Goal: Transaction & Acquisition: Obtain resource

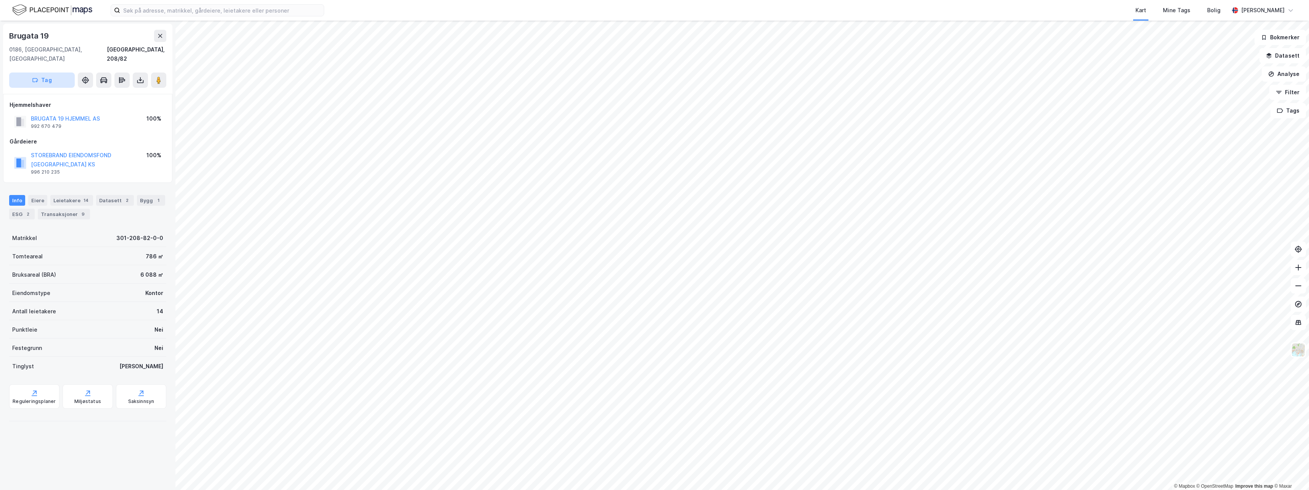
click at [50, 74] on button "Tag" at bounding box center [42, 79] width 66 height 15
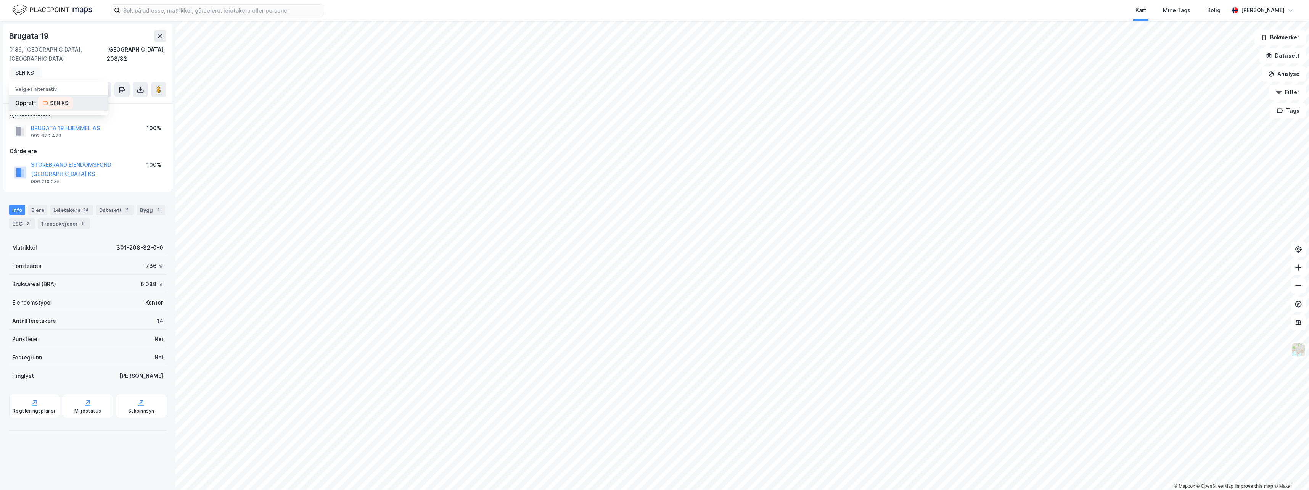
type input "SEN KS"
click at [57, 98] on div "SEN KS" at bounding box center [59, 102] width 18 height 9
click at [55, 84] on button "Tag" at bounding box center [42, 89] width 66 height 15
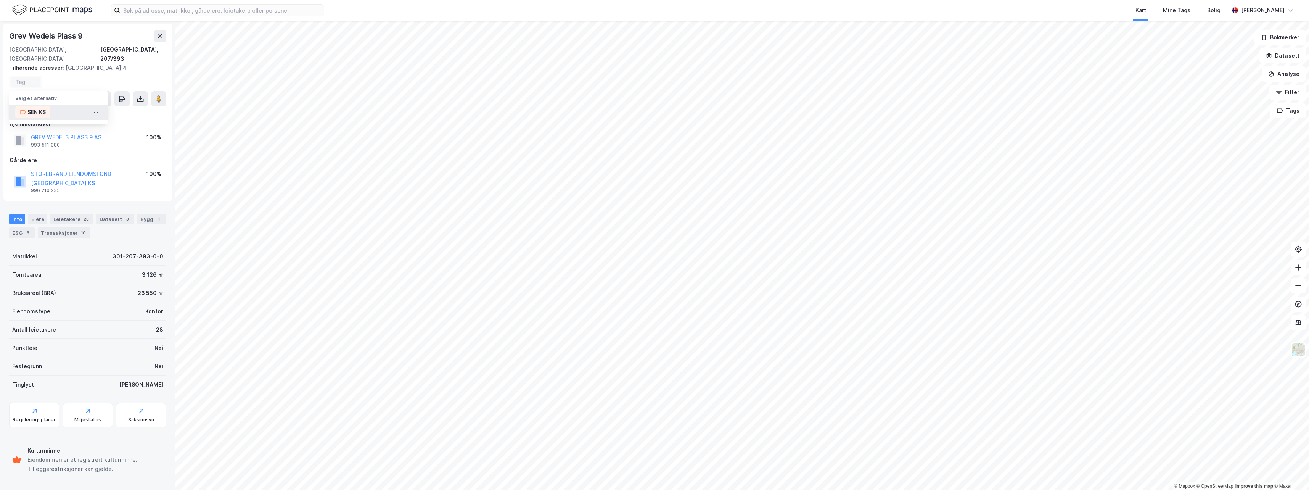
click at [35, 108] on div "SEN KS" at bounding box center [36, 112] width 18 height 9
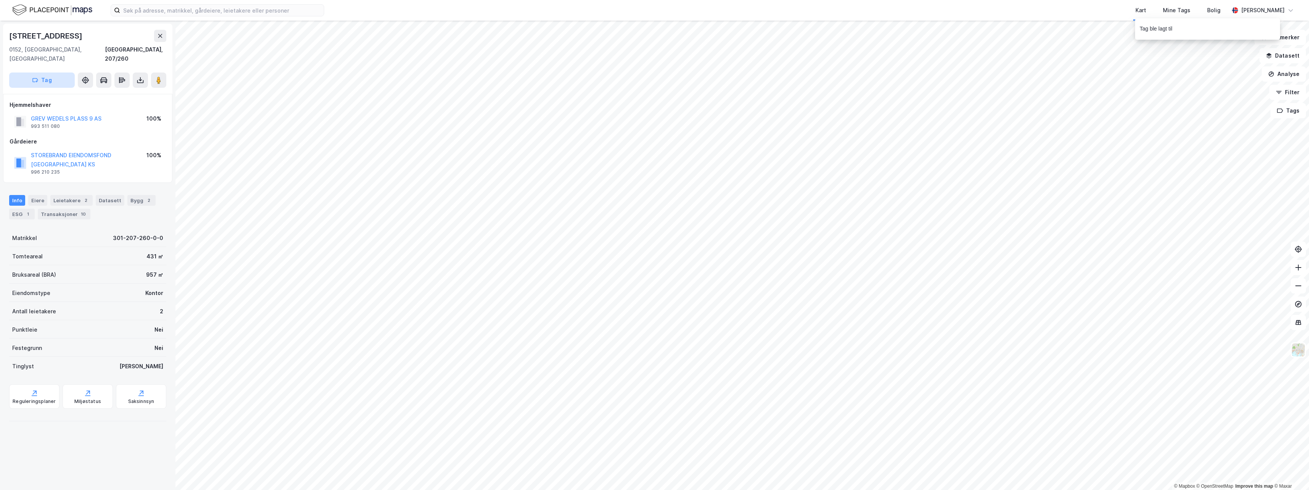
click at [38, 77] on button "Tag" at bounding box center [42, 79] width 66 height 15
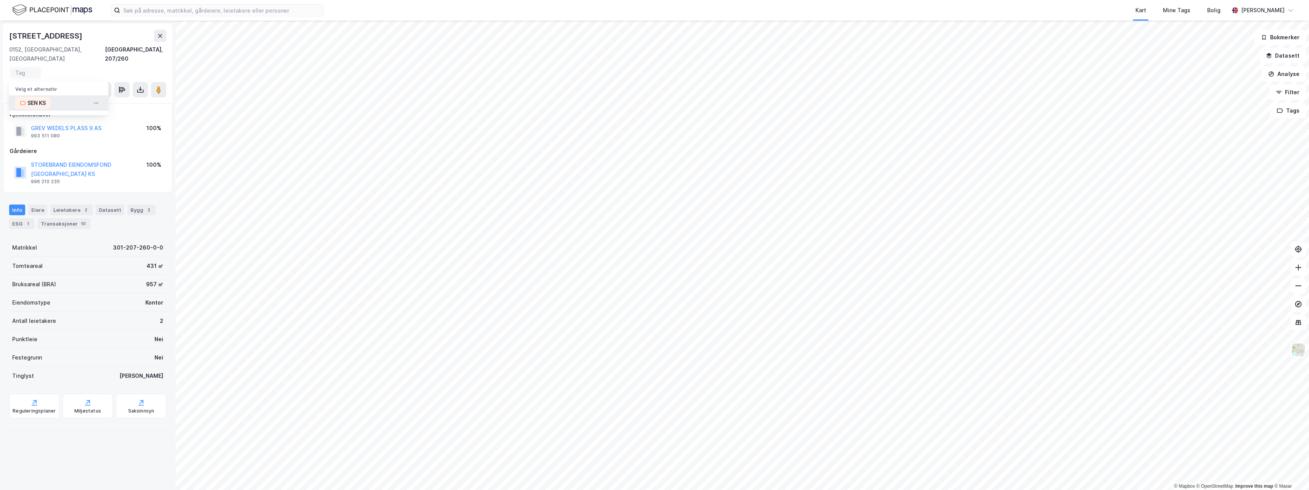
click at [40, 98] on div "SEN KS" at bounding box center [36, 102] width 18 height 9
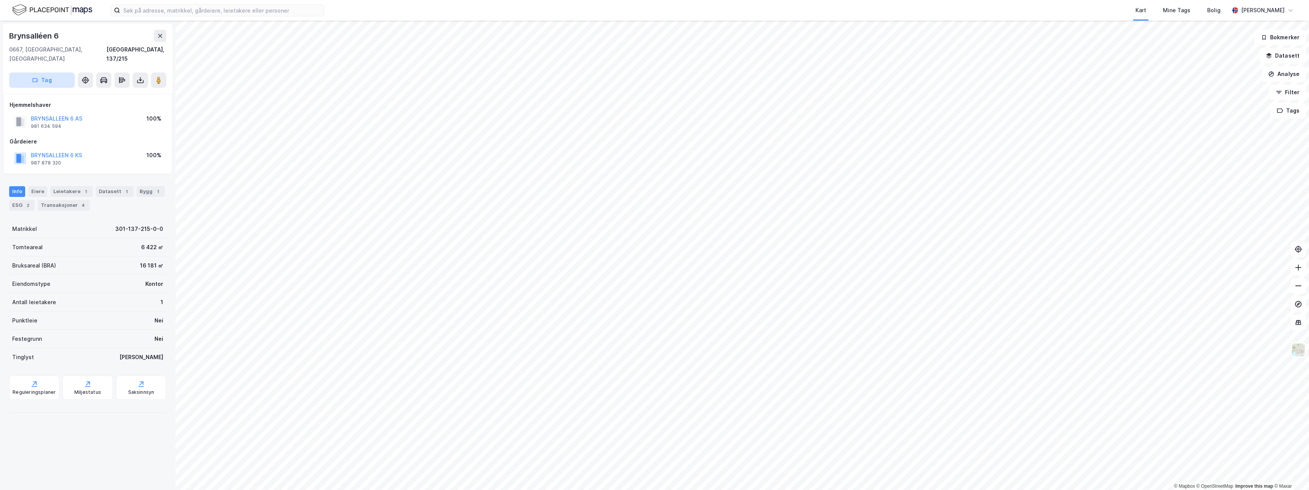
click at [49, 74] on button "Tag" at bounding box center [42, 79] width 66 height 15
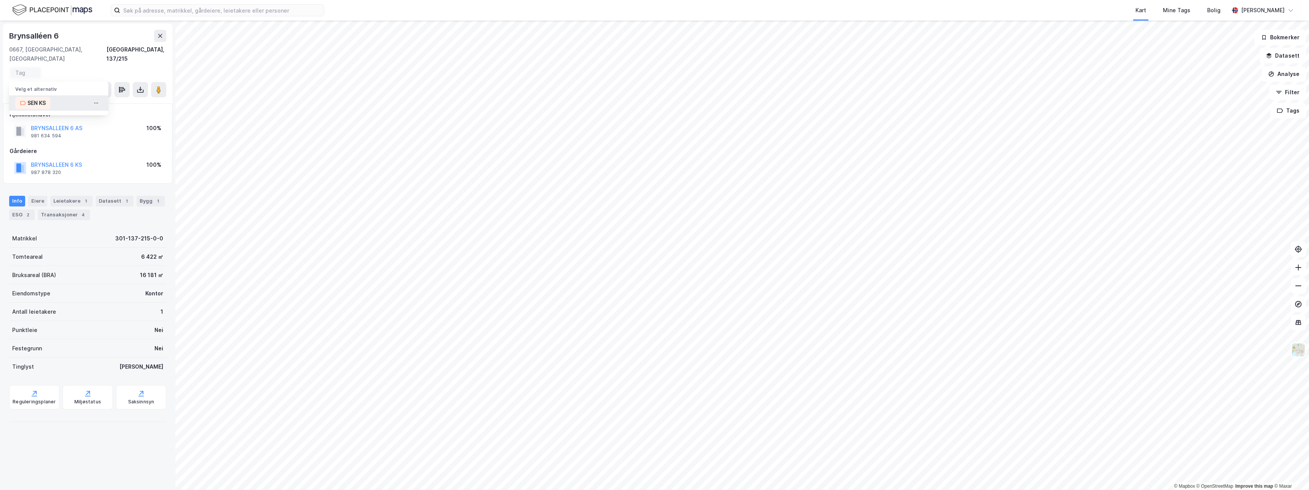
click at [33, 98] on div "SEN KS" at bounding box center [36, 102] width 18 height 9
click at [56, 93] on button "Tag" at bounding box center [42, 89] width 66 height 15
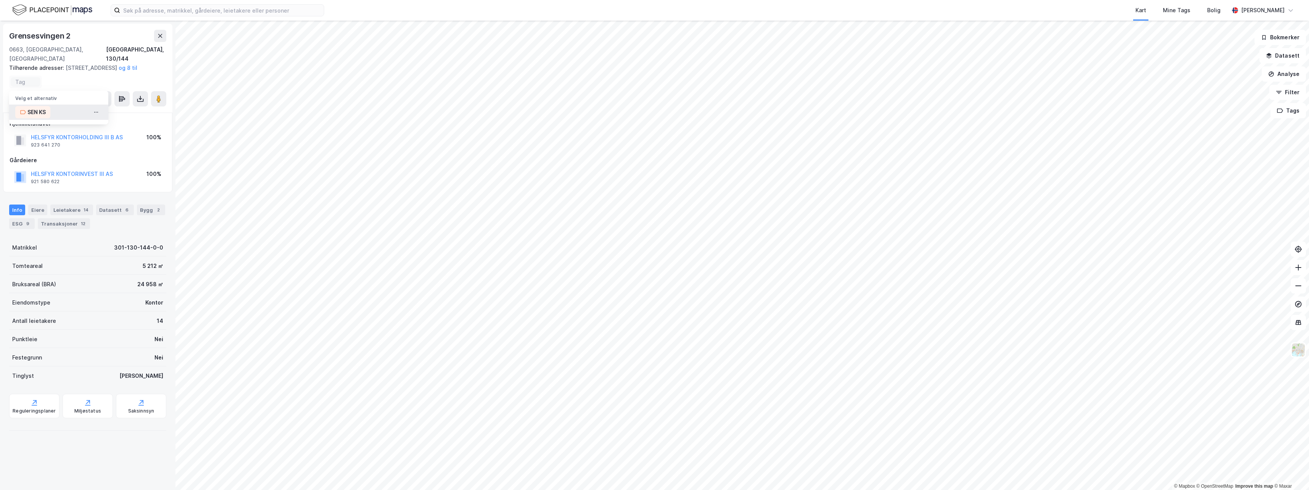
click at [42, 112] on div "SEN KS" at bounding box center [36, 112] width 18 height 9
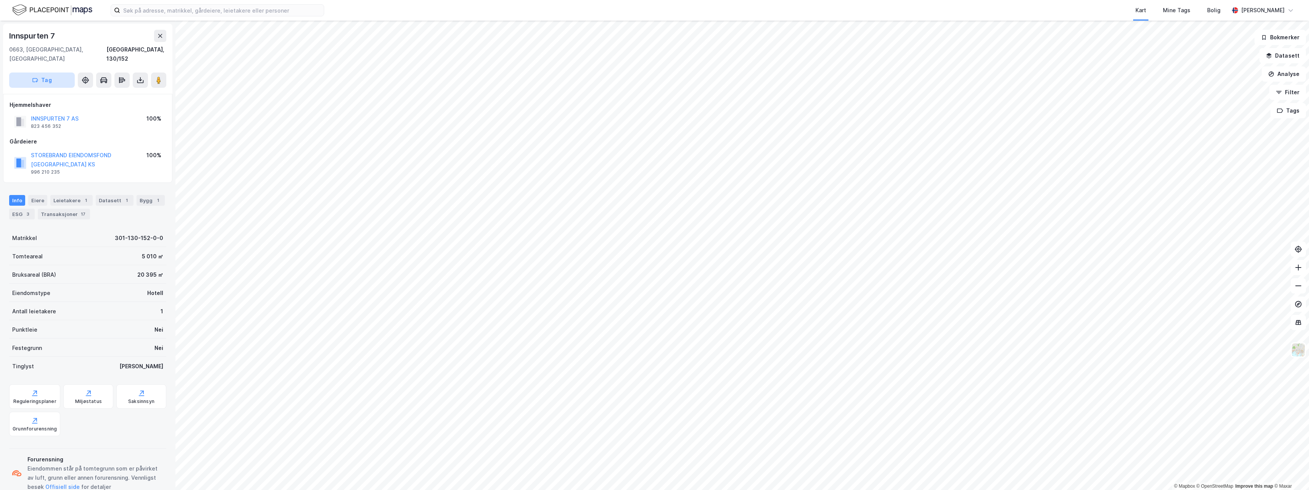
click at [48, 72] on button "Tag" at bounding box center [42, 79] width 66 height 15
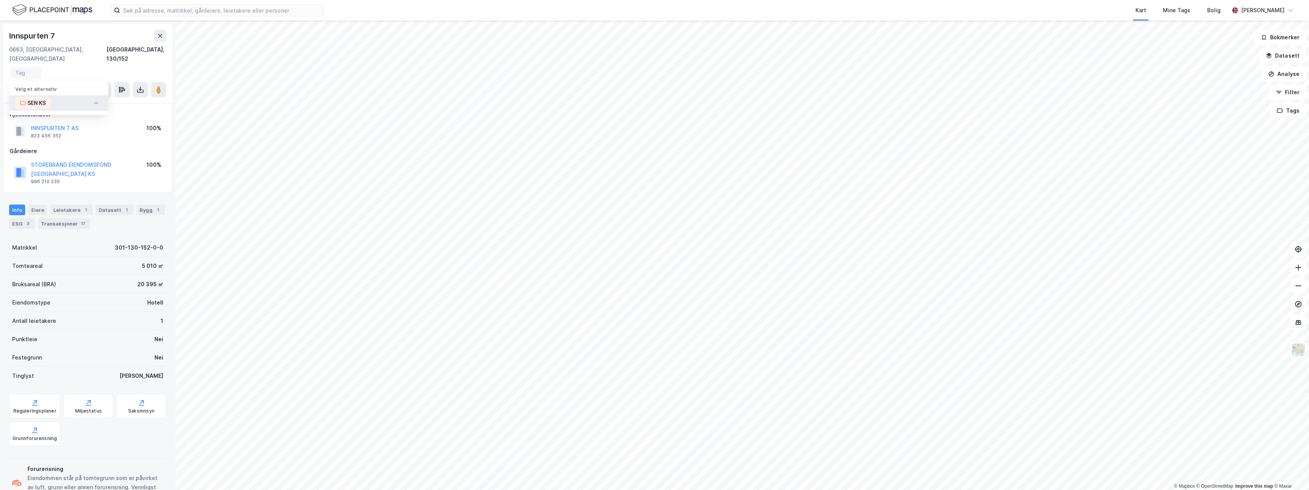
click at [37, 98] on div "SEN KS" at bounding box center [36, 102] width 18 height 9
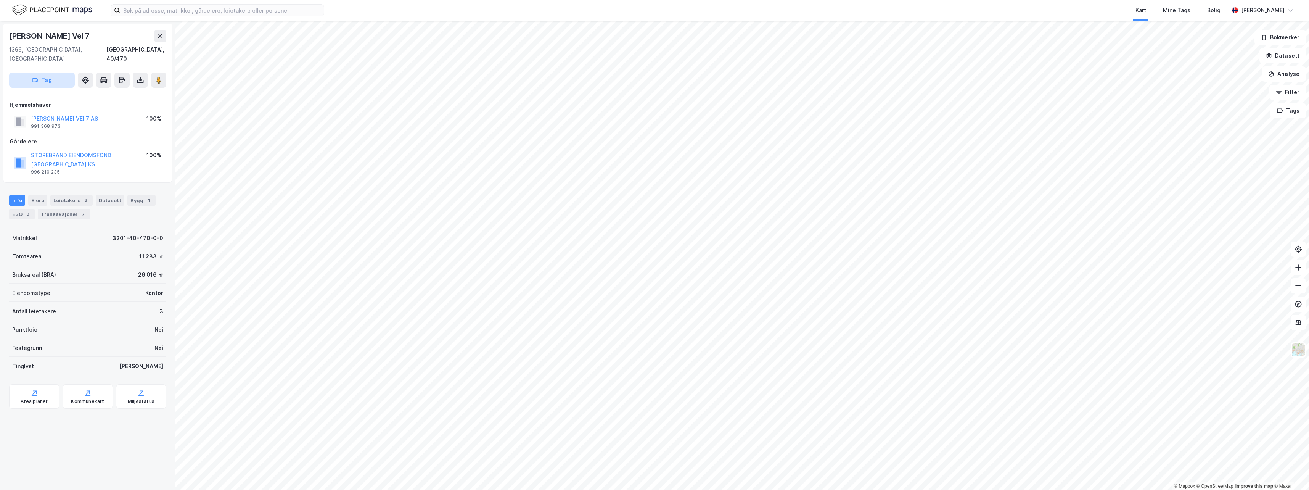
click at [46, 72] on button "Tag" at bounding box center [42, 79] width 66 height 15
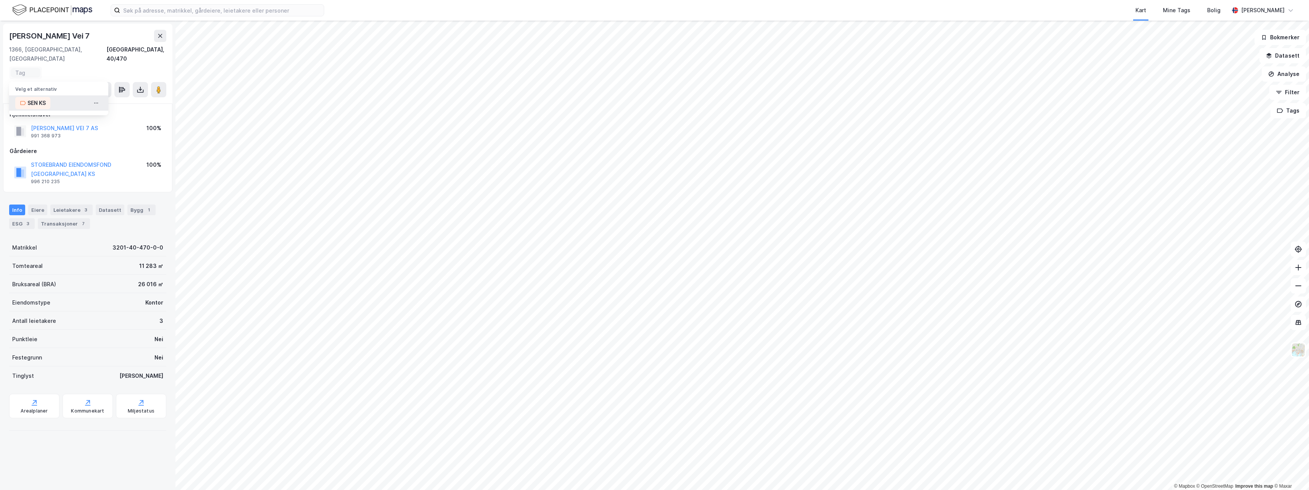
click at [34, 98] on div "SEN KS" at bounding box center [36, 102] width 18 height 9
click at [0, 0] on button "STOREBRAND EIENDOMSFOND [GEOGRAPHIC_DATA] KS" at bounding box center [0, 0] width 0 height 0
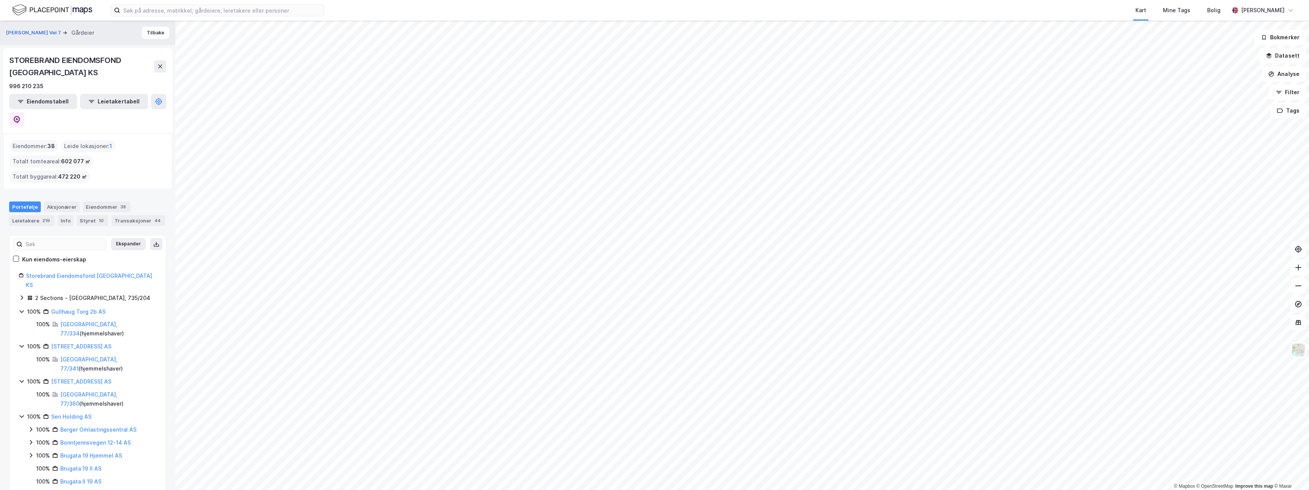
click at [44, 140] on div "Eiendommer : 38" at bounding box center [34, 146] width 48 height 12
drag, startPoint x: 46, startPoint y: 128, endPoint x: 55, endPoint y: 129, distance: 8.8
click at [55, 140] on div "Eiendommer : 38" at bounding box center [34, 146] width 48 height 12
click at [18, 256] on icon at bounding box center [15, 258] width 5 height 5
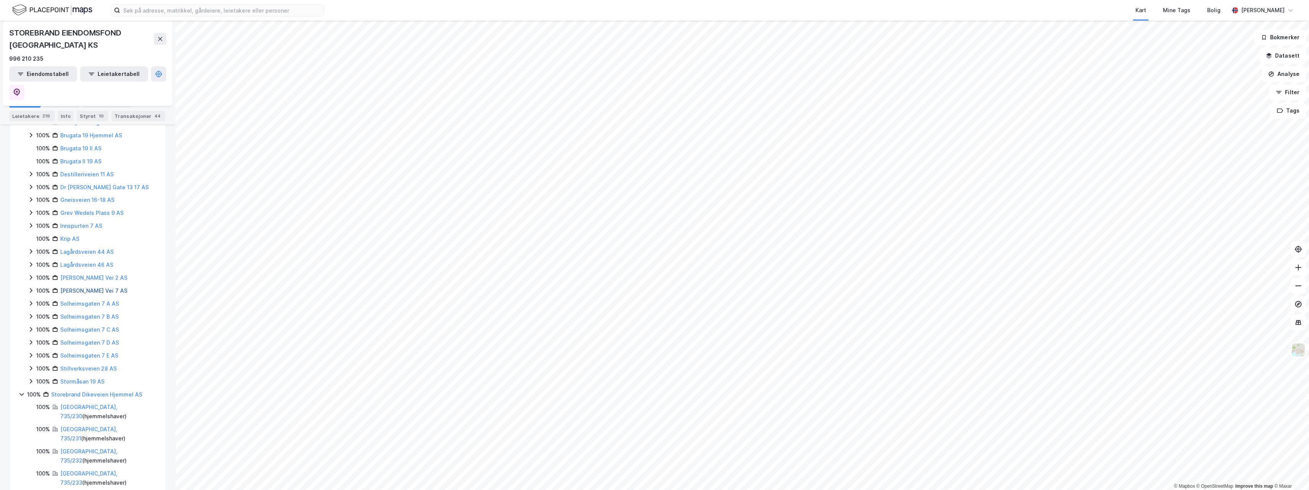
scroll to position [244, 0]
click at [76, 312] on link "Krip AS" at bounding box center [69, 315] width 19 height 6
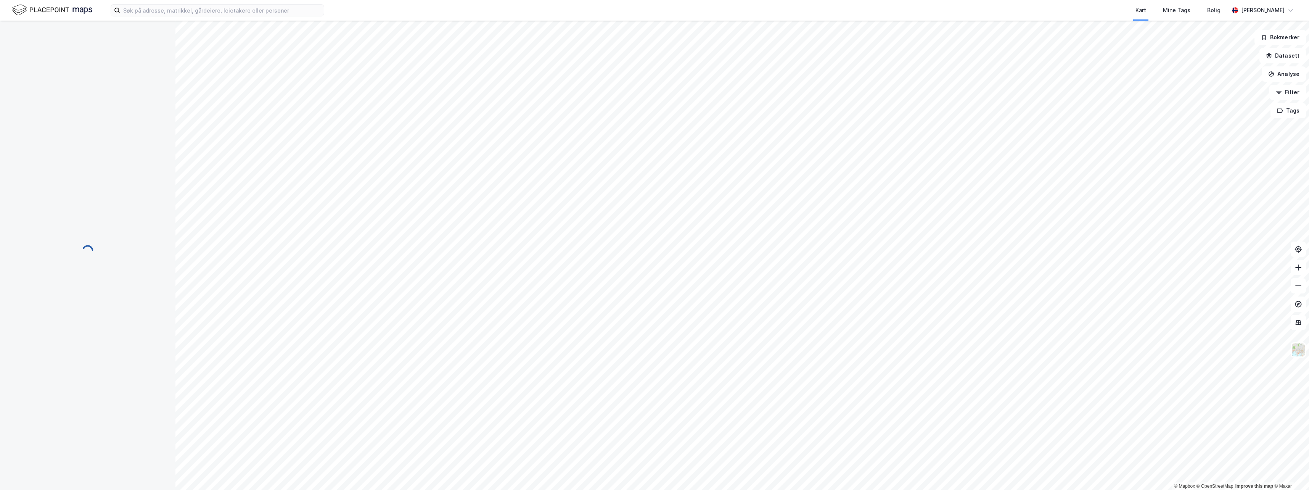
scroll to position [0, 0]
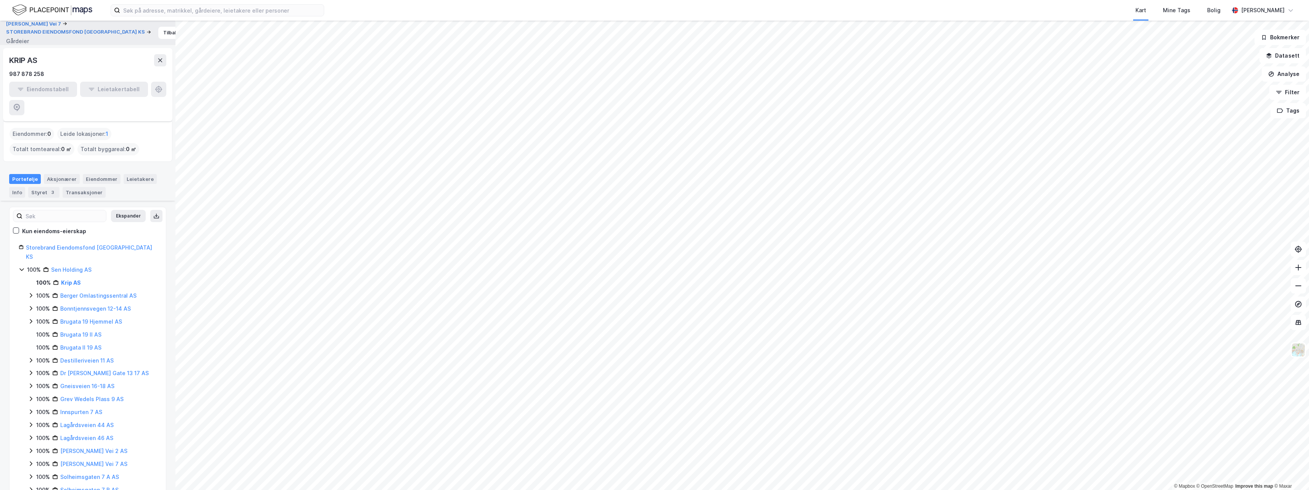
click at [100, 128] on div "Leide lokasjoner : 1" at bounding box center [84, 134] width 54 height 12
drag, startPoint x: 86, startPoint y: 115, endPoint x: 90, endPoint y: 115, distance: 4.6
click at [90, 128] on div "Leide lokasjoner : 1" at bounding box center [84, 134] width 54 height 12
drag, startPoint x: 90, startPoint y: 115, endPoint x: 107, endPoint y: 115, distance: 16.8
click at [107, 129] on span "1" at bounding box center [107, 133] width 3 height 9
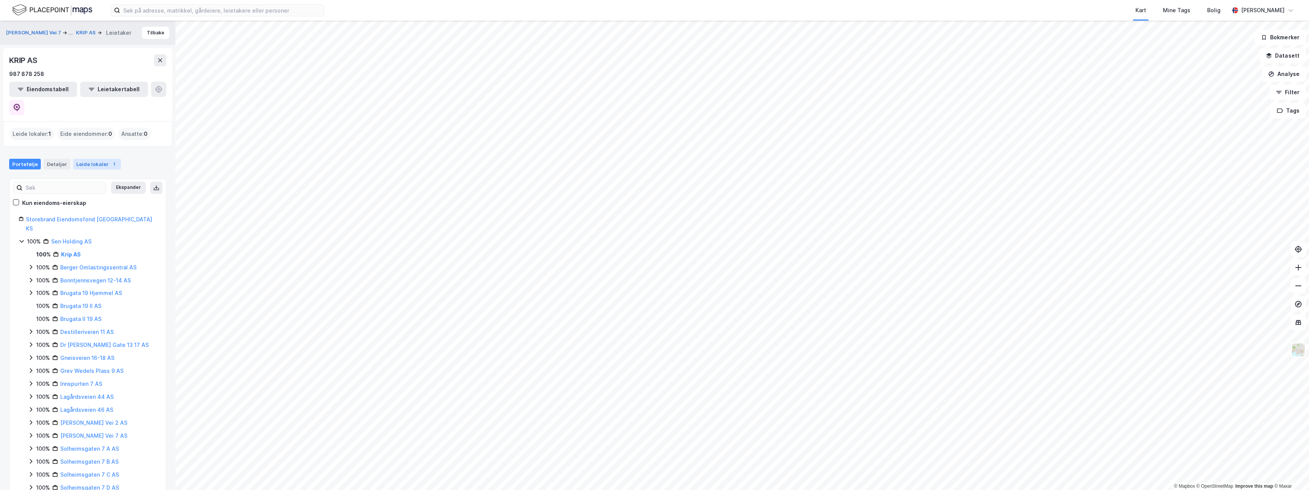
click at [85, 159] on div "Leide lokaler 1" at bounding box center [97, 164] width 48 height 11
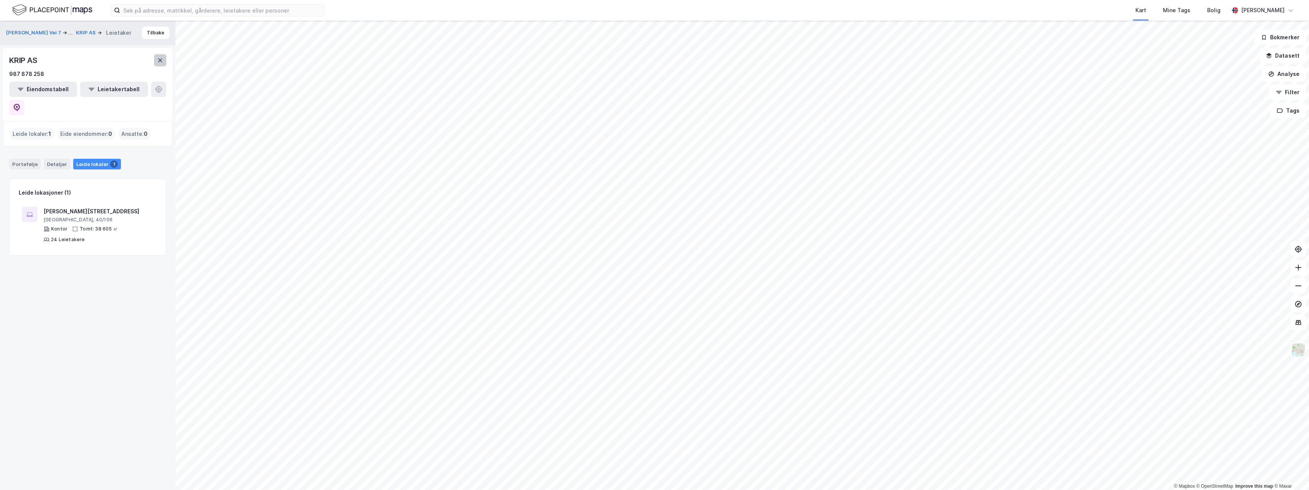
click at [159, 62] on icon at bounding box center [160, 60] width 4 height 4
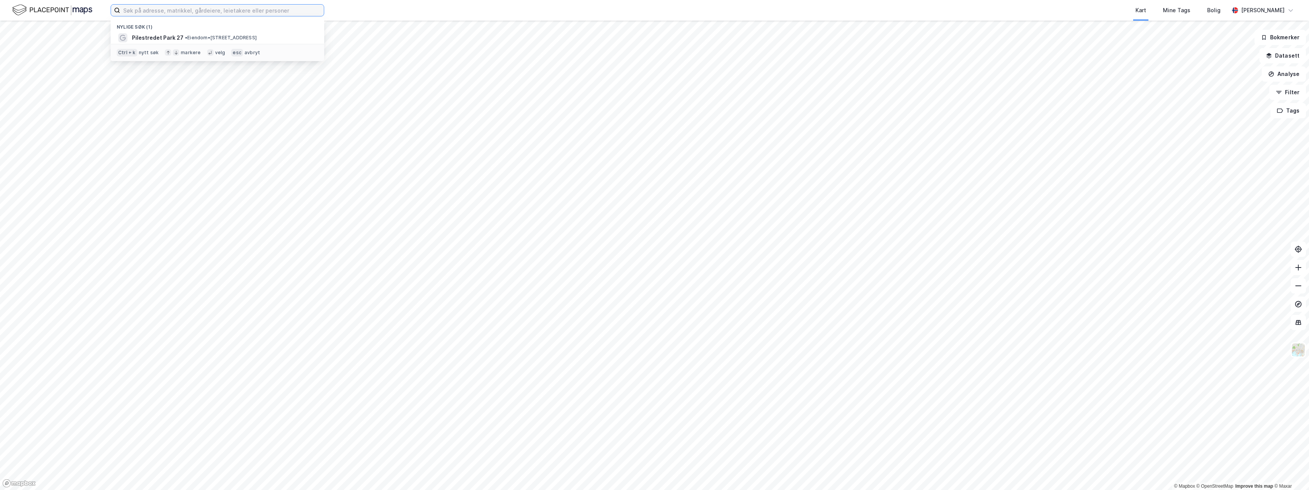
click at [193, 10] on input at bounding box center [222, 10] width 204 height 11
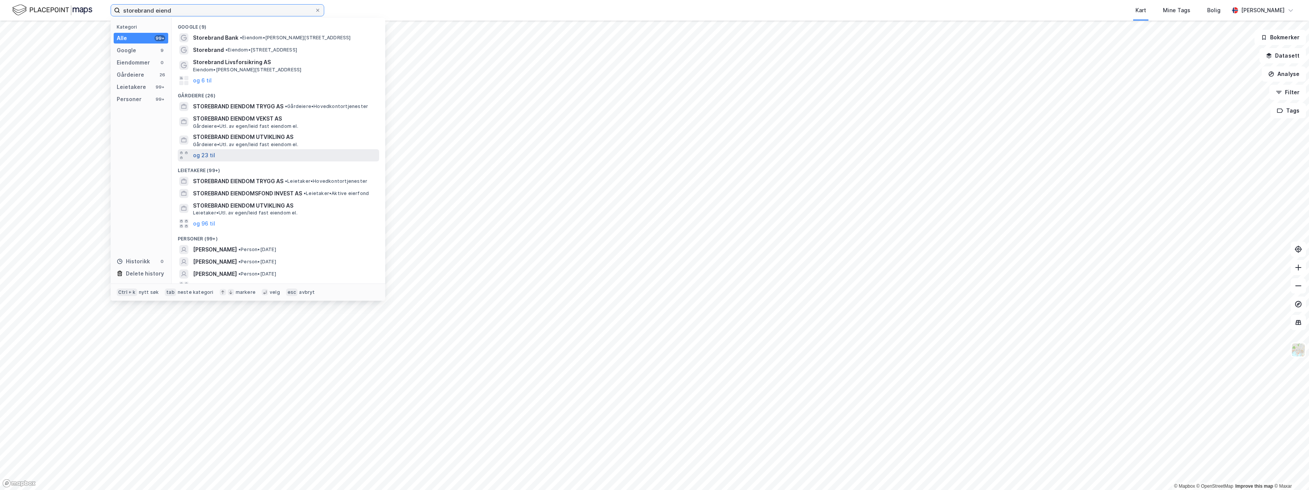
type input "storebrand eiend"
click at [201, 154] on button "og 23 til" at bounding box center [204, 155] width 22 height 9
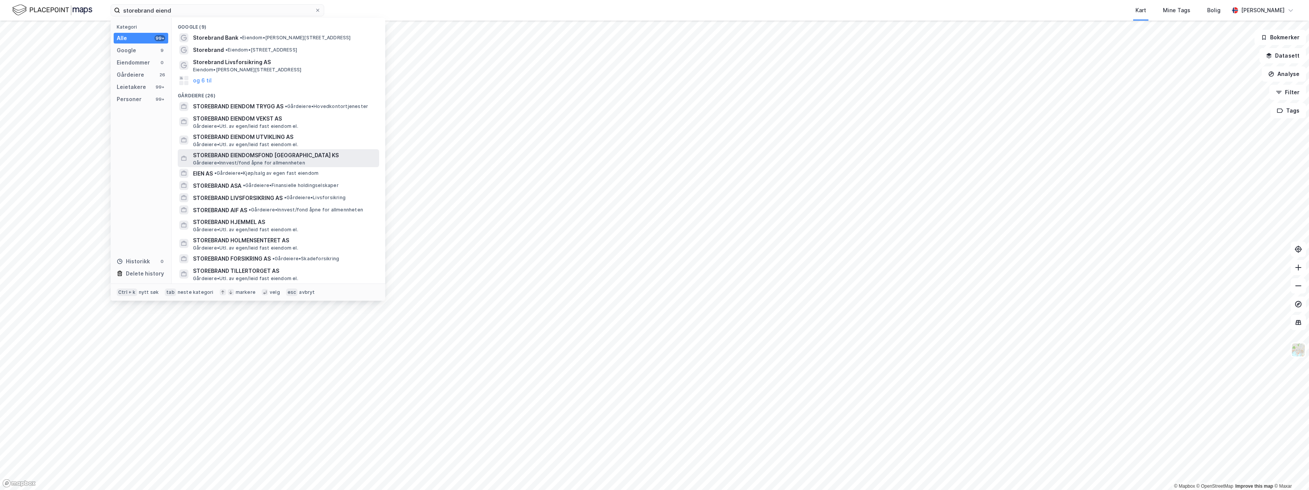
click at [240, 158] on span "STOREBRAND EIENDOMSFOND [GEOGRAPHIC_DATA] KS" at bounding box center [284, 155] width 183 height 9
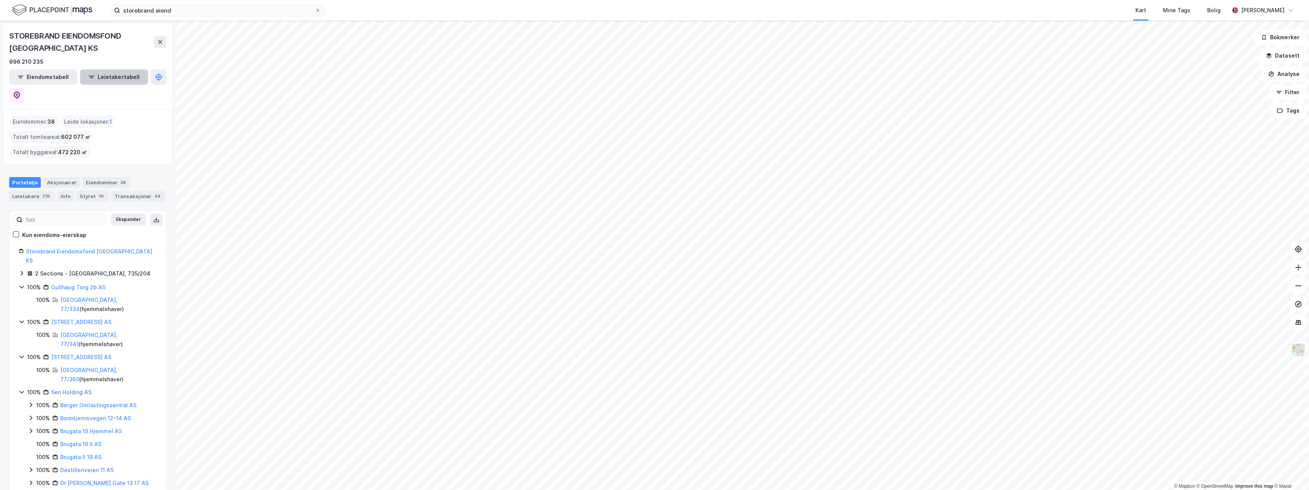
click at [100, 74] on button "Leietakertabell" at bounding box center [114, 76] width 68 height 15
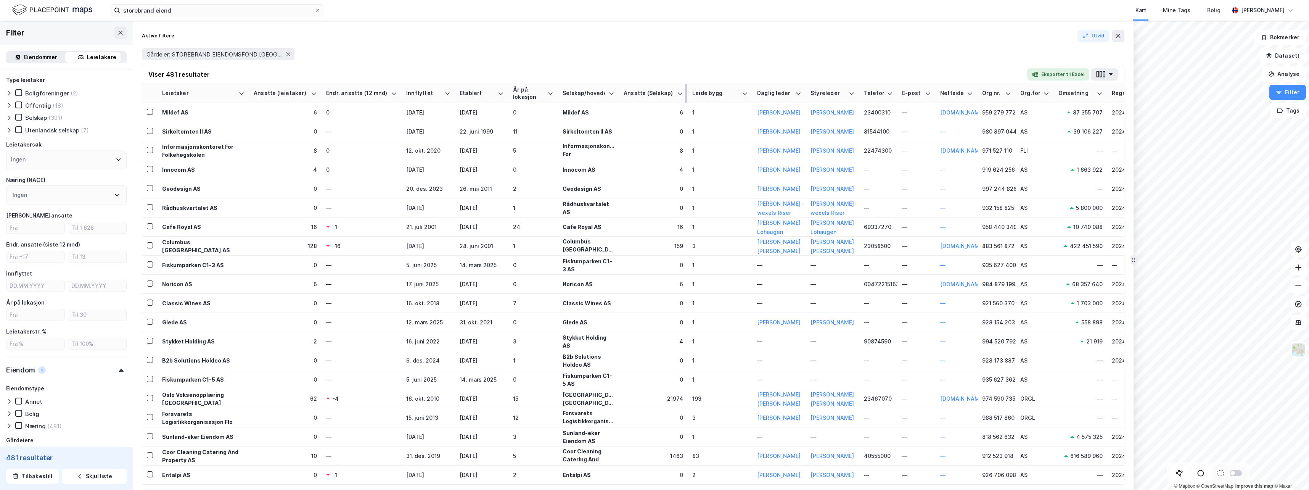
click at [672, 93] on div "Ansatte (Selskap)" at bounding box center [649, 93] width 50 height 7
click at [673, 95] on div "Ansatte (Selskap)" at bounding box center [649, 93] width 50 height 7
click at [684, 95] on th "Ansatte (Selskap)" at bounding box center [653, 93] width 69 height 19
click at [682, 96] on icon at bounding box center [680, 93] width 6 height 6
click at [677, 96] on icon at bounding box center [680, 93] width 6 height 6
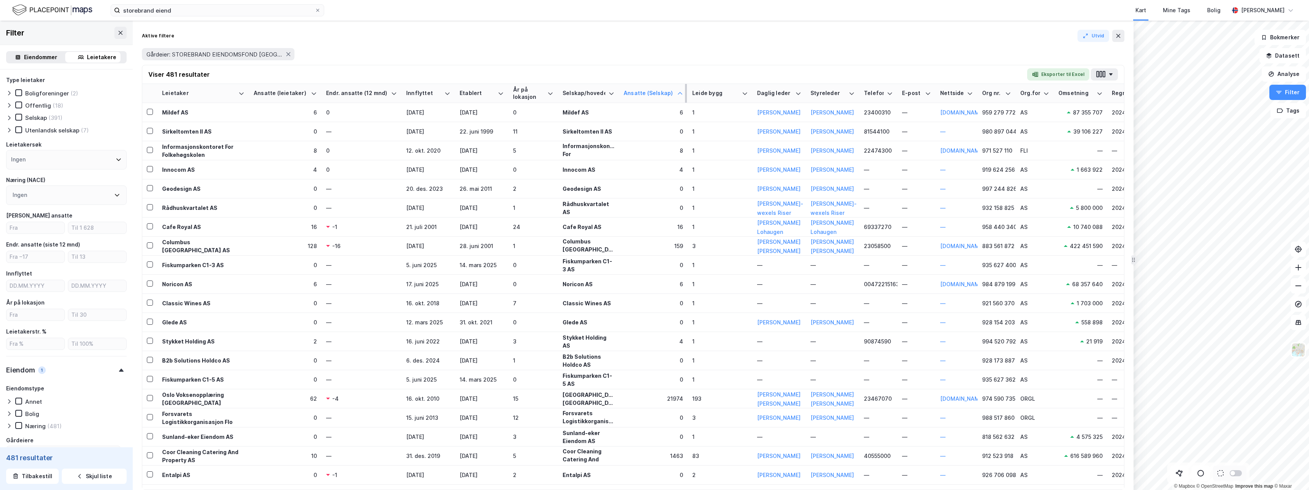
click at [677, 95] on icon at bounding box center [680, 93] width 6 height 6
click at [651, 92] on div "Ansatte (Selskap)" at bounding box center [649, 93] width 50 height 7
click at [1049, 76] on button "Eksporter til Excel" at bounding box center [1058, 74] width 62 height 12
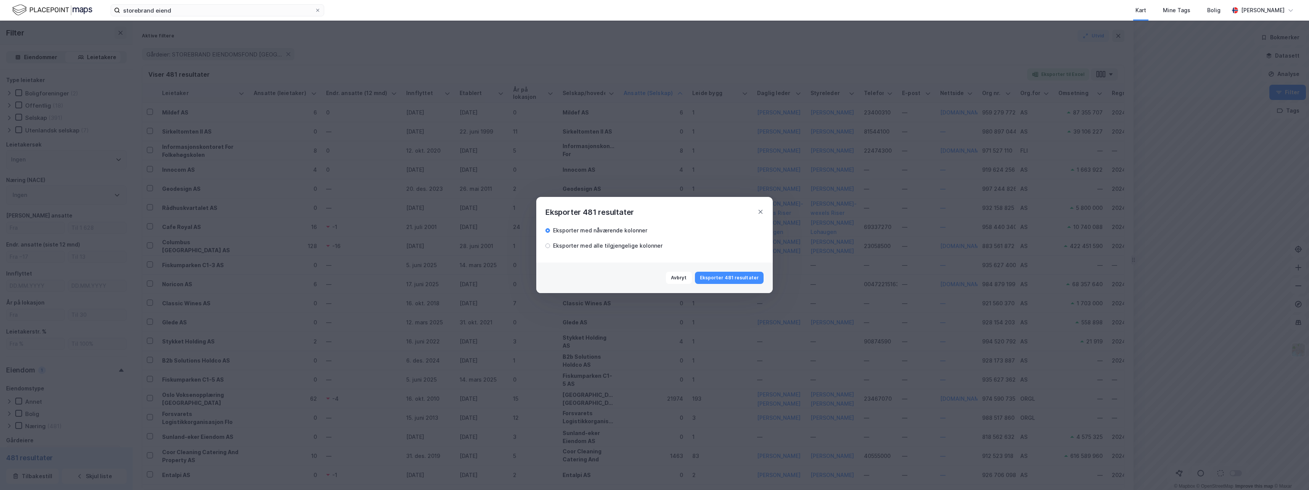
click at [643, 246] on div "Eksporter med alle tilgjengelige kolonner" at bounding box center [607, 245] width 109 height 9
click at [713, 274] on button "Eksporter 481 resultater" at bounding box center [729, 278] width 69 height 12
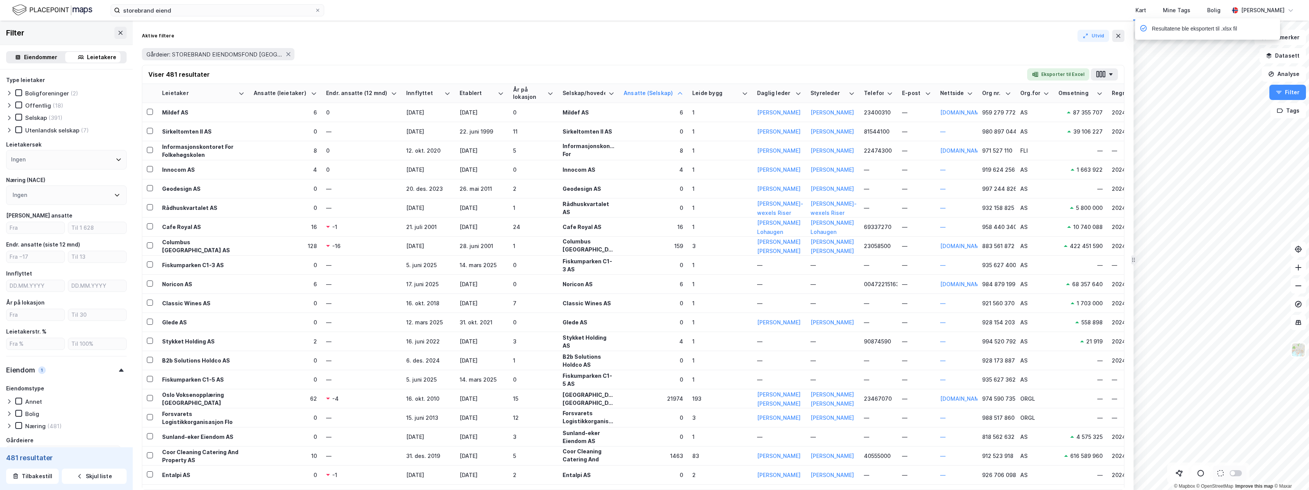
click at [1013, 51] on div "Gårdeier: STOREBRAND EIENDOMSFOND [GEOGRAPHIC_DATA] KS" at bounding box center [633, 54] width 982 height 12
click at [659, 93] on div "Ansatte (Selskap)" at bounding box center [649, 93] width 50 height 7
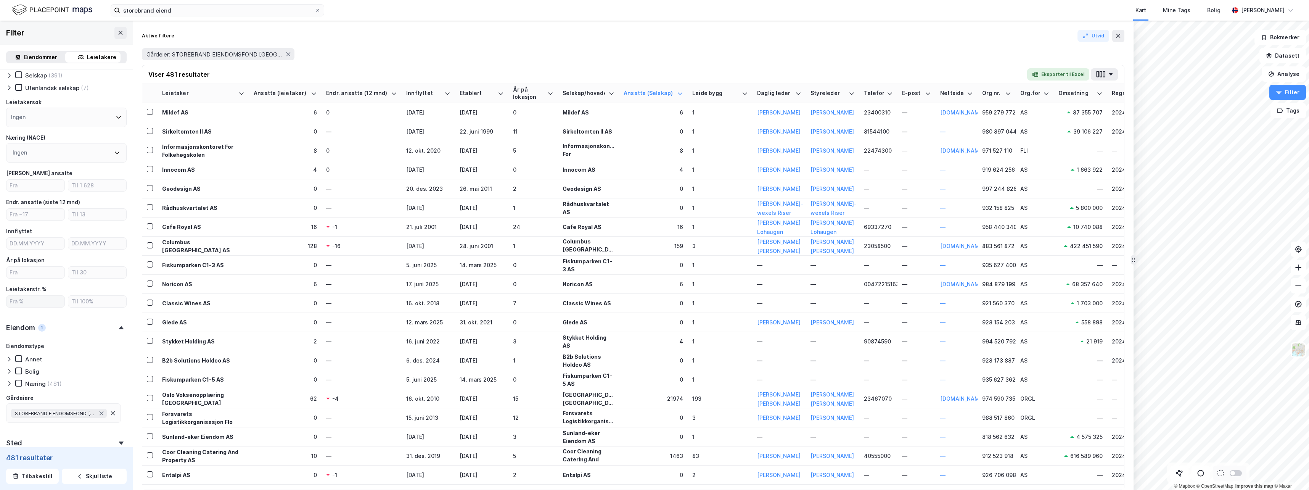
scroll to position [42, 0]
click at [39, 154] on div "Ingen" at bounding box center [66, 153] width 121 height 19
click at [39, 121] on div "Ingen" at bounding box center [66, 117] width 121 height 19
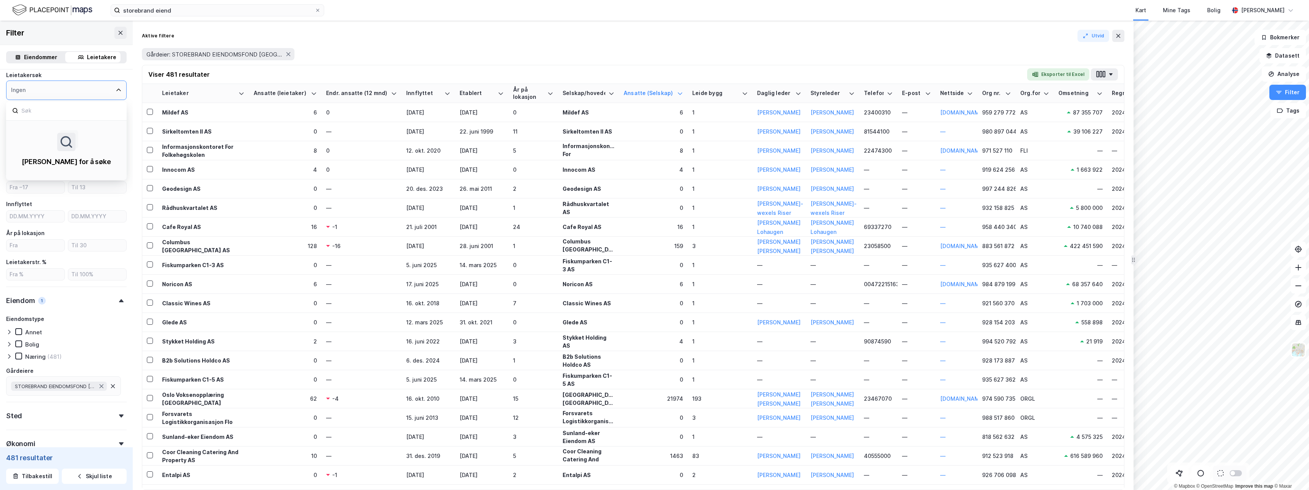
scroll to position [118, 0]
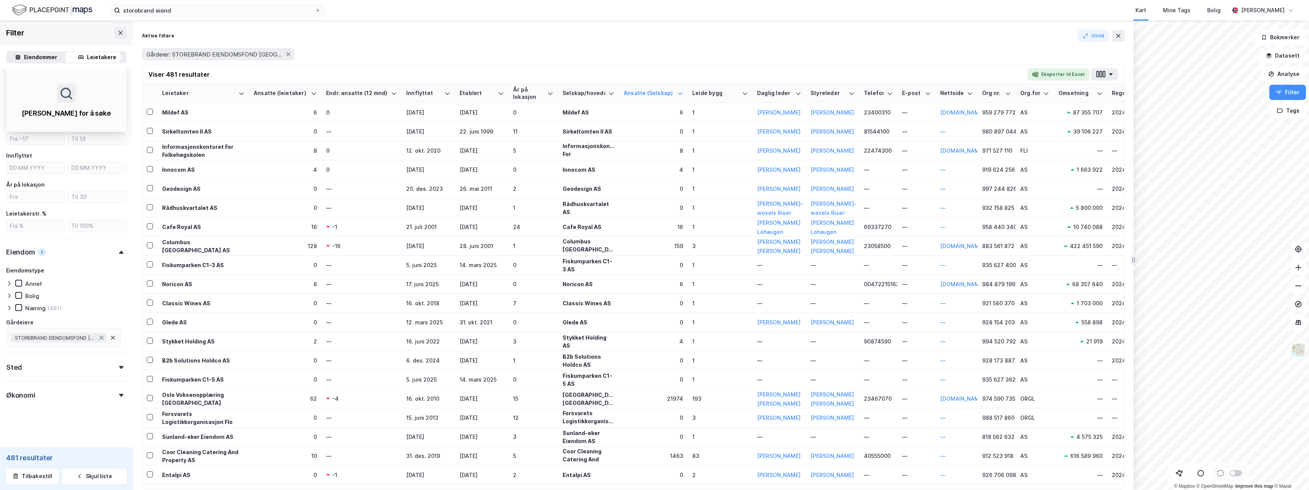
click at [37, 371] on div "Sted" at bounding box center [66, 364] width 121 height 22
click at [37, 370] on div "Sted" at bounding box center [66, 364] width 121 height 22
click at [34, 392] on div "Økonomi" at bounding box center [20, 395] width 29 height 9
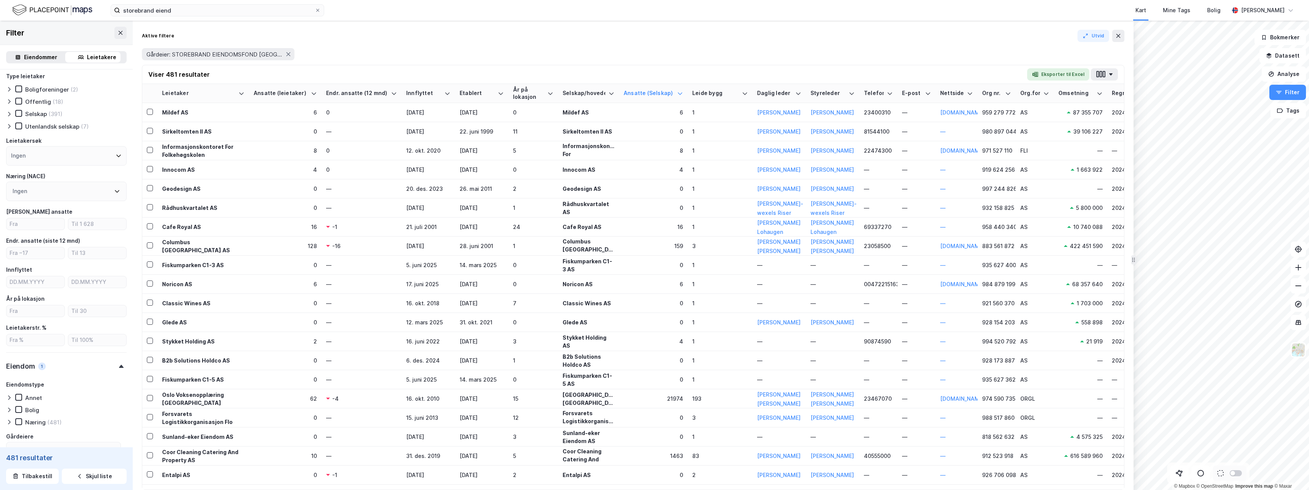
scroll to position [0, 0]
click at [963, 93] on div "Nettside" at bounding box center [952, 93] width 24 height 7
click at [529, 90] on div "År på lokasjon" at bounding box center [528, 93] width 31 height 14
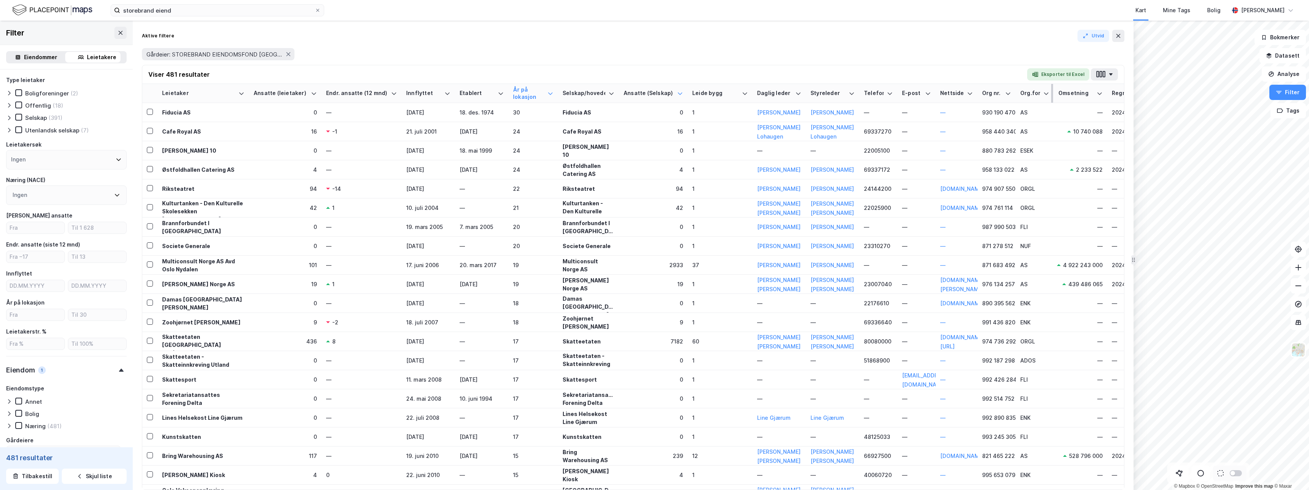
click at [1033, 96] on div "Org.form" at bounding box center [1030, 93] width 20 height 7
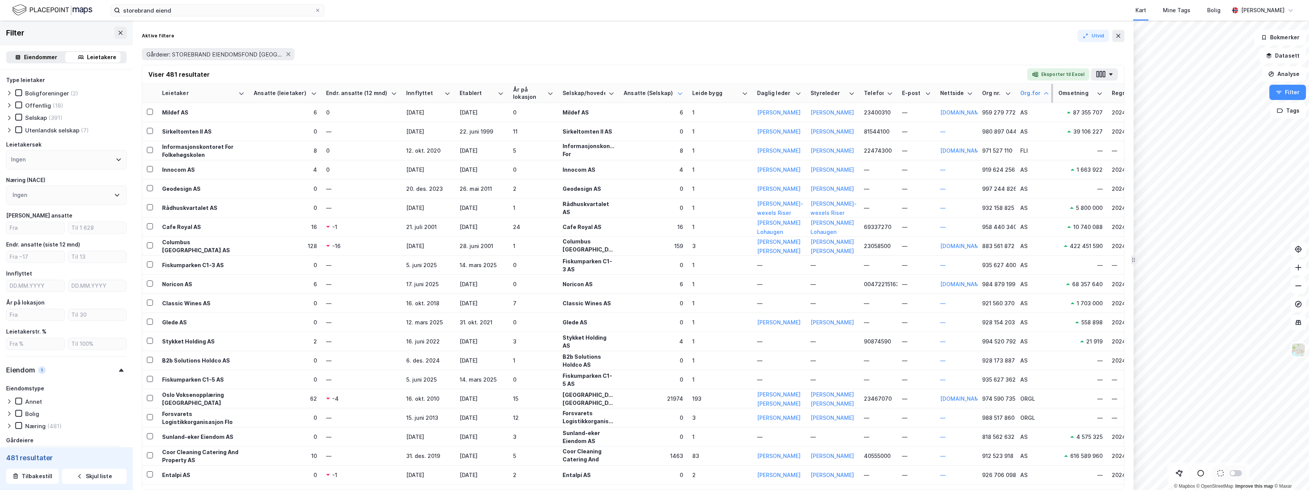
click at [1034, 96] on div "Org.form" at bounding box center [1030, 93] width 20 height 7
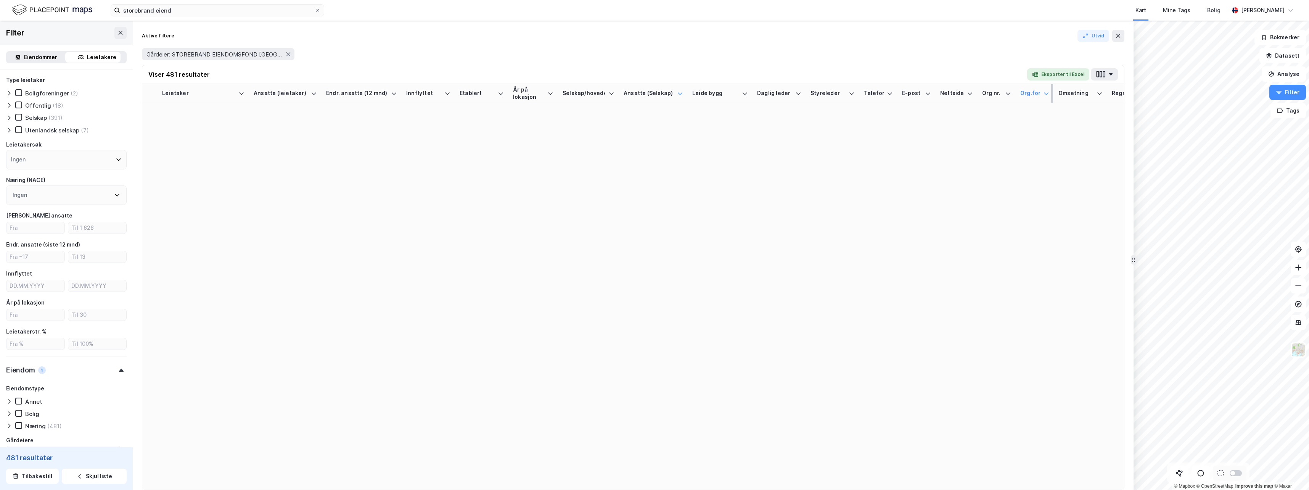
click at [1034, 96] on div "Org.form" at bounding box center [1030, 93] width 20 height 7
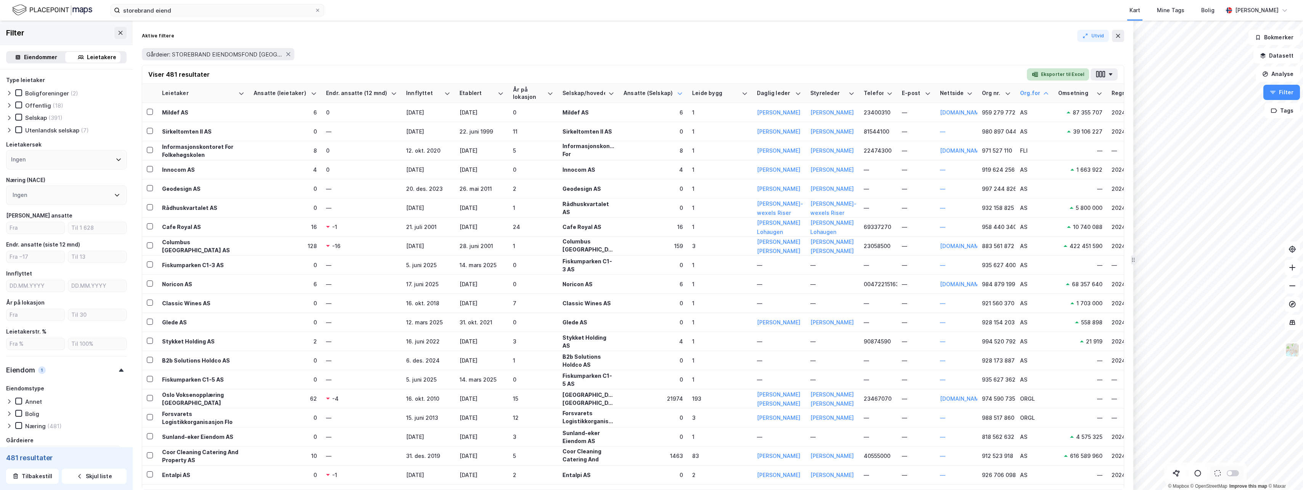
click at [1056, 72] on button "Eksporter til Excel" at bounding box center [1058, 74] width 62 height 12
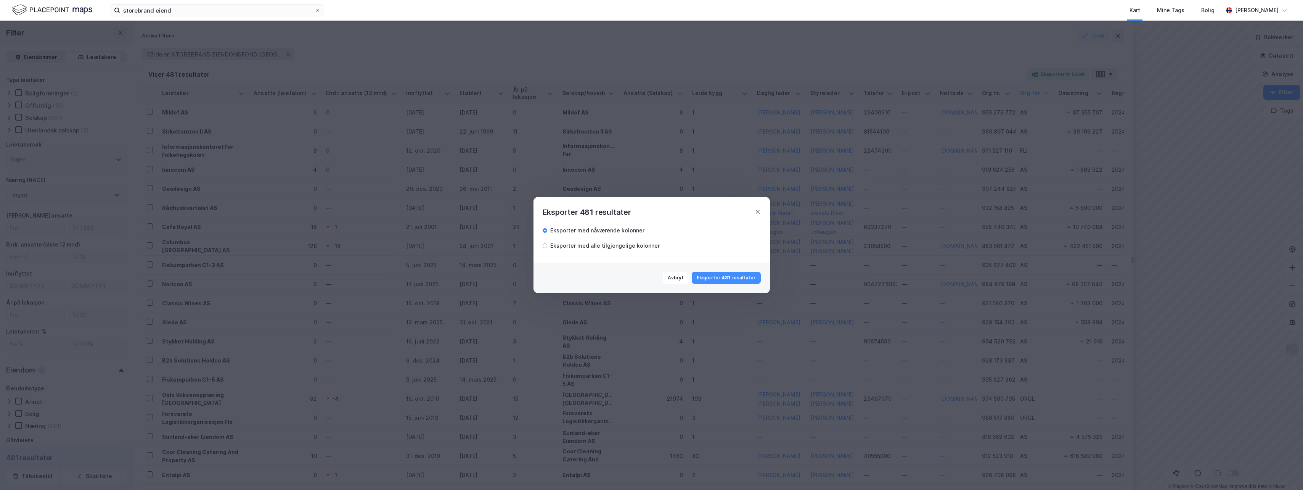
click at [625, 242] on div "Eksporter med alle tilgjengelige kolonner" at bounding box center [604, 245] width 109 height 9
click at [741, 280] on button "Eksporter 481 resultater" at bounding box center [726, 278] width 69 height 12
